Goal: Task Accomplishment & Management: Manage account settings

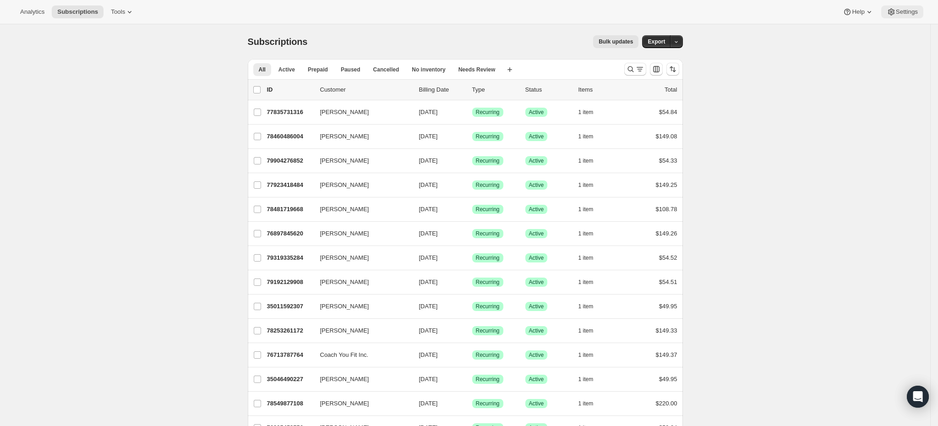
click at [918, 11] on button "Settings" at bounding box center [902, 11] width 42 height 13
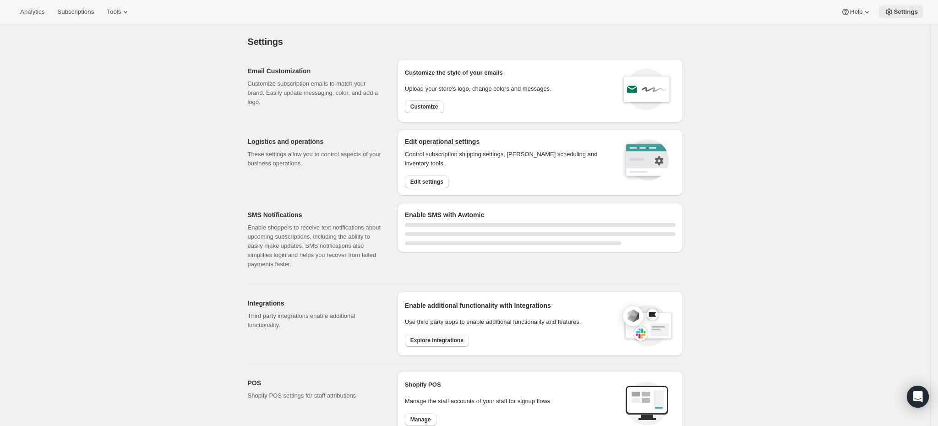
select select "22:00"
select select "09:00"
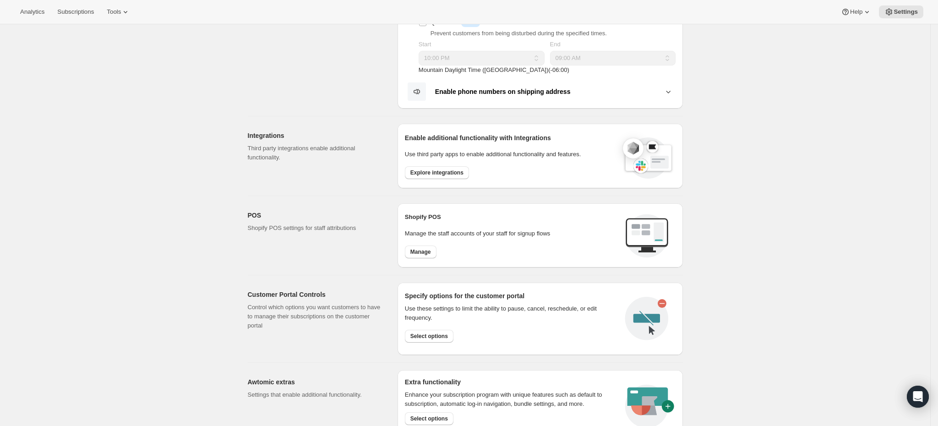
scroll to position [248, 0]
click at [121, 15] on icon at bounding box center [125, 11] width 9 height 9
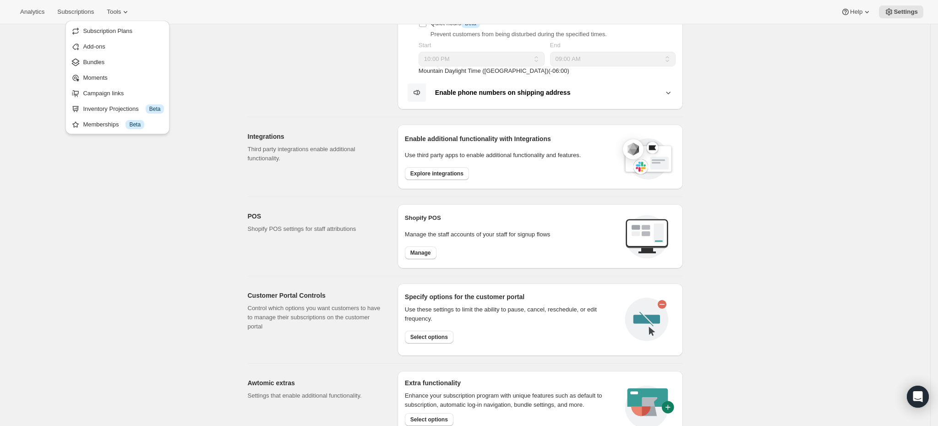
click at [103, 305] on div "Settings. This page is ready Settings Email Customization Customize subscriptio…" at bounding box center [465, 168] width 930 height 785
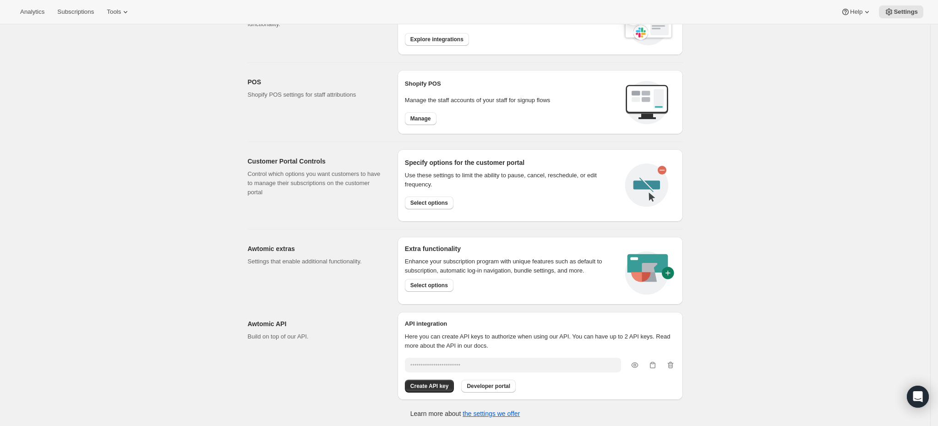
scroll to position [383, 0]
click at [438, 209] on div "Use these settings to limit the ability to pause, cancel, reschedule, or edit f…" at bounding box center [511, 189] width 213 height 46
click at [435, 194] on div "Select options" at bounding box center [511, 200] width 213 height 16
click at [435, 197] on button "Select options" at bounding box center [429, 202] width 49 height 13
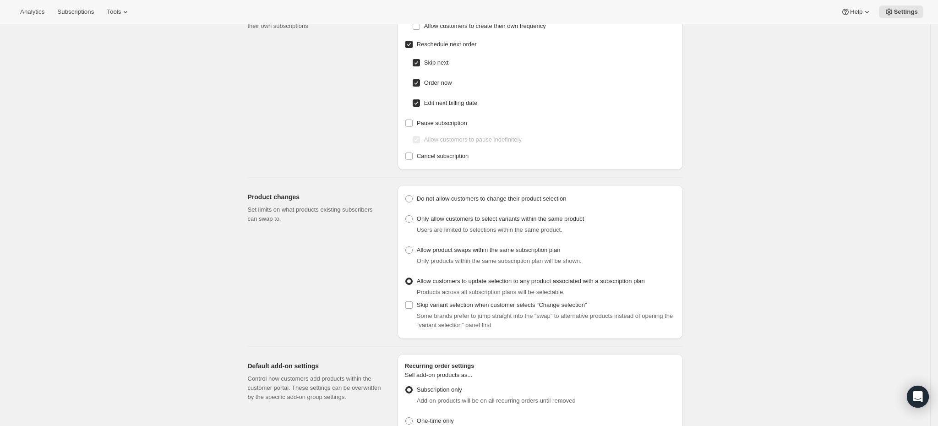
scroll to position [186, 0]
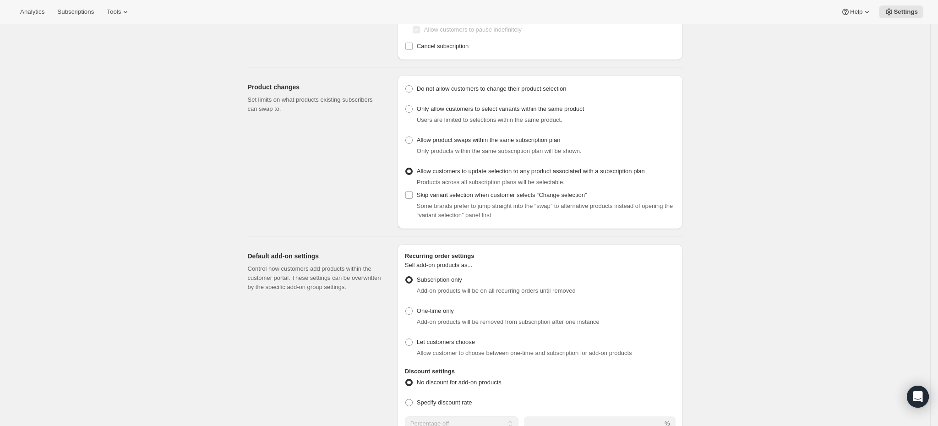
click at [813, 132] on div "Customer Portal Controls. This page is ready Customer Portal Controls Hide/Show…" at bounding box center [465, 430] width 930 height 1184
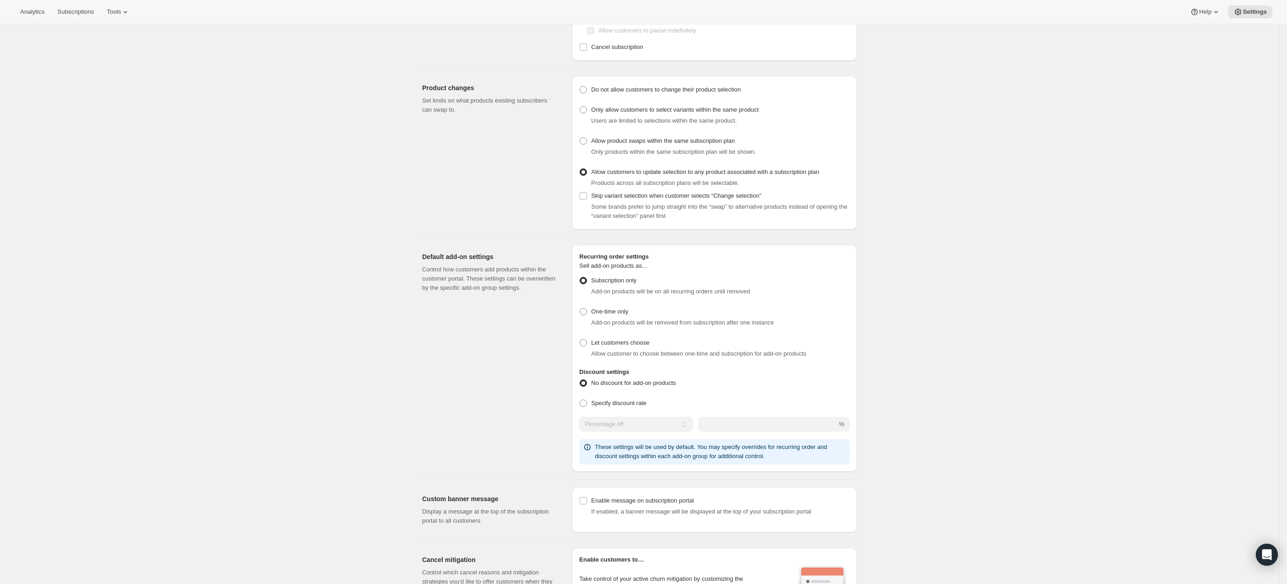
click at [937, 158] on div "Customer Portal Controls. This page is ready Customer Portal Controls Hide/Show…" at bounding box center [639, 431] width 1279 height 1184
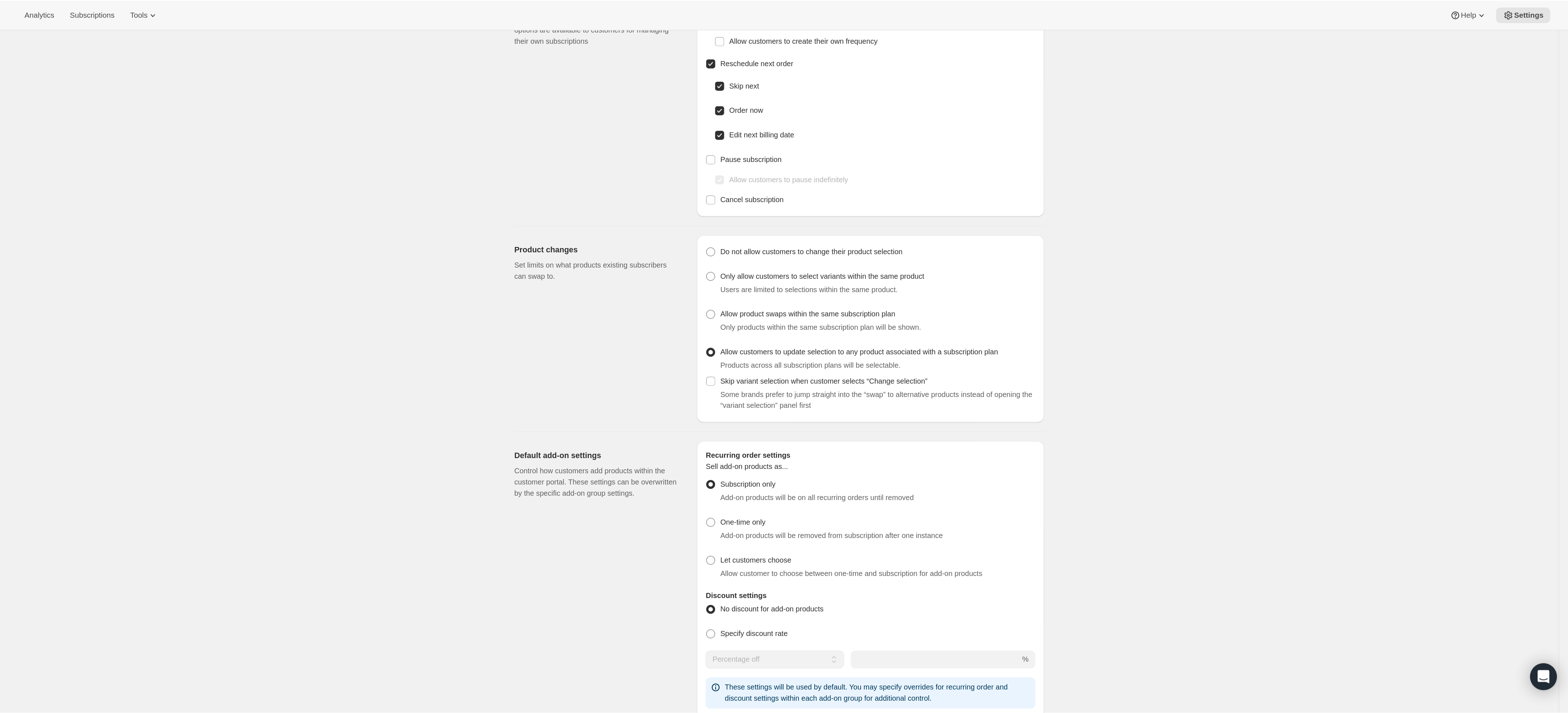
scroll to position [54, 0]
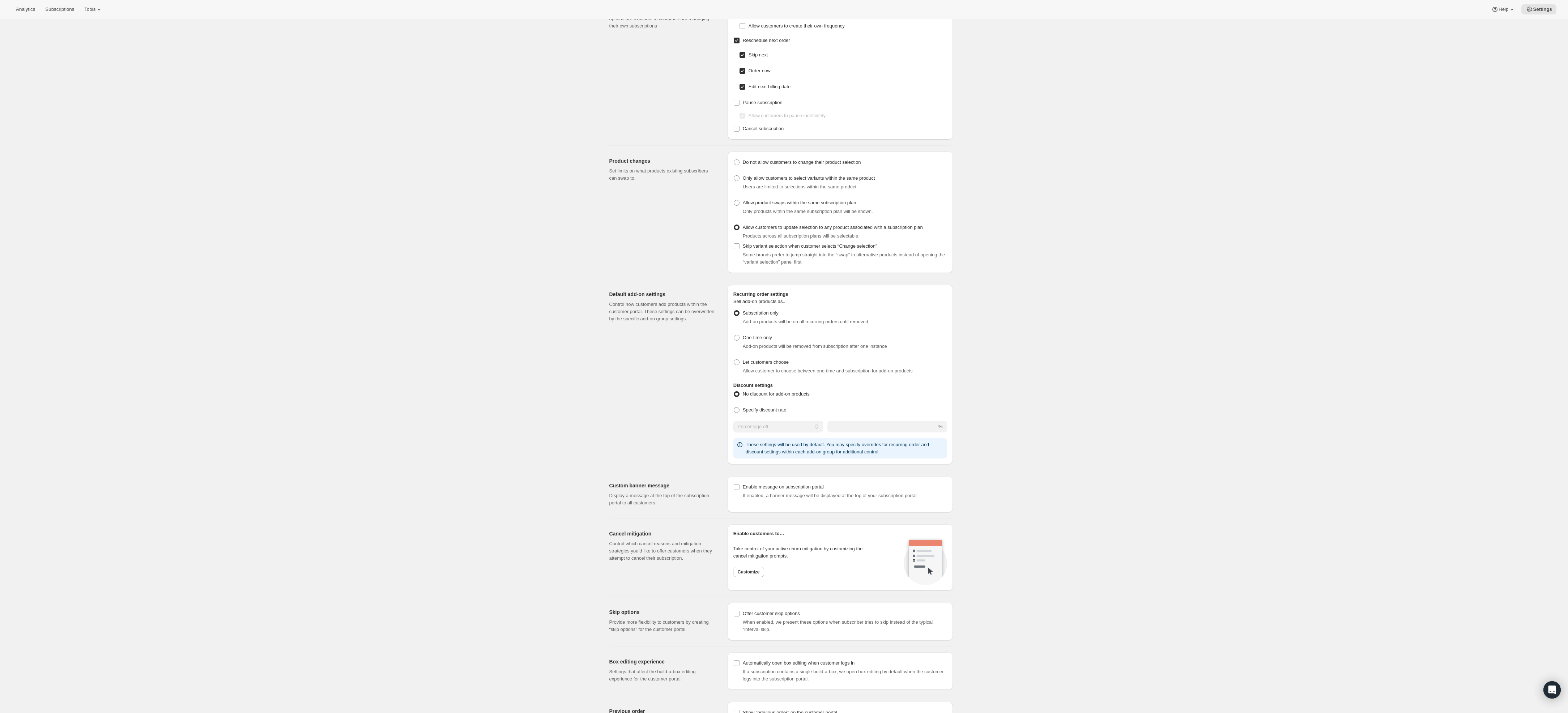
drag, startPoint x: 1109, startPoint y: 17, endPoint x: 1149, endPoint y: 203, distance: 190.3
click at [740, 203] on div "Customer Portal Controls. This page is ready Customer Portal Controls Hide/Show…" at bounding box center [781, 432] width 1562 height 935
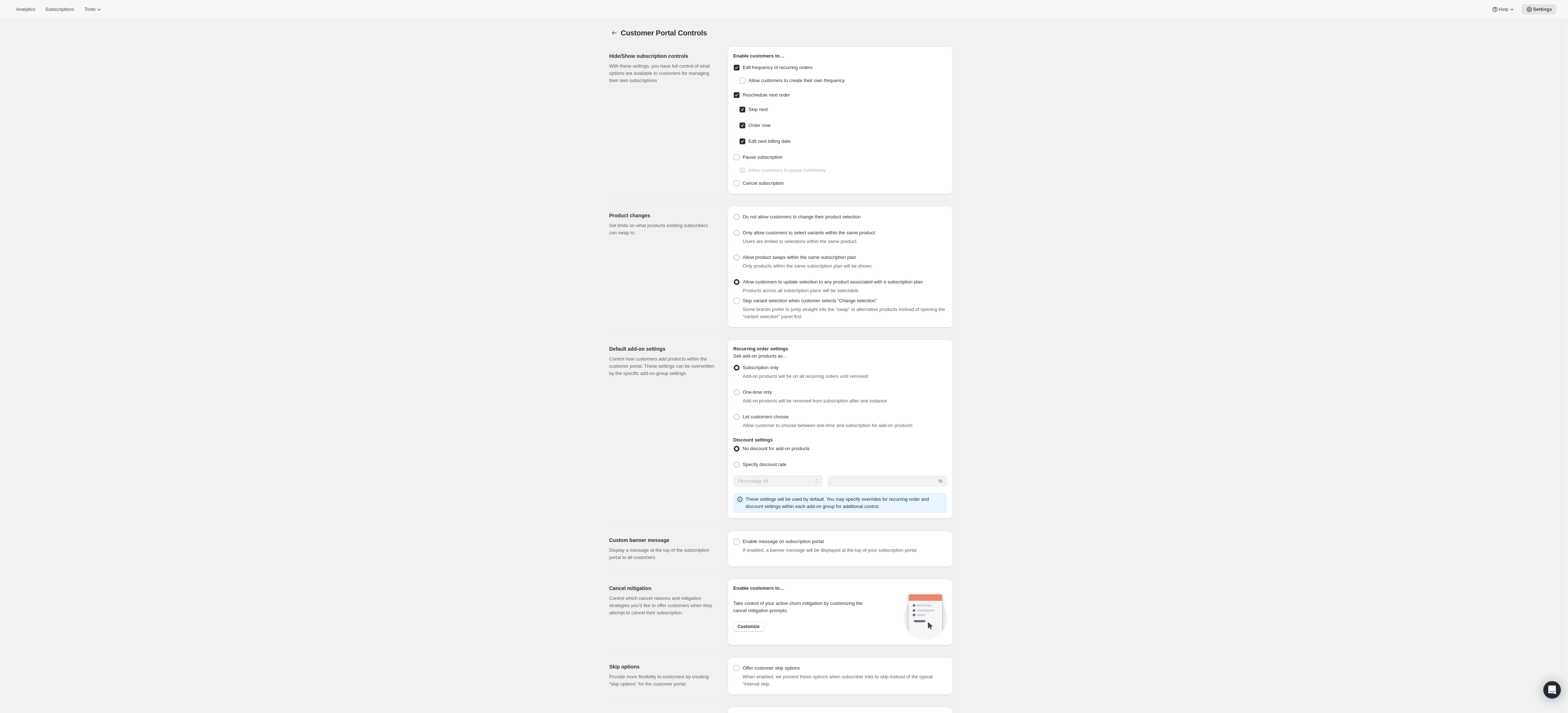
drag, startPoint x: 1167, startPoint y: 291, endPoint x: 1196, endPoint y: 239, distance: 59.5
drag, startPoint x: 1196, startPoint y: 239, endPoint x: 1111, endPoint y: 201, distance: 93.1
click at [740, 201] on div "Customer Portal Controls. This page is ready Customer Portal Controls Hide/Show…" at bounding box center [781, 486] width 1562 height 935
